Goal: Task Accomplishment & Management: Manage account settings

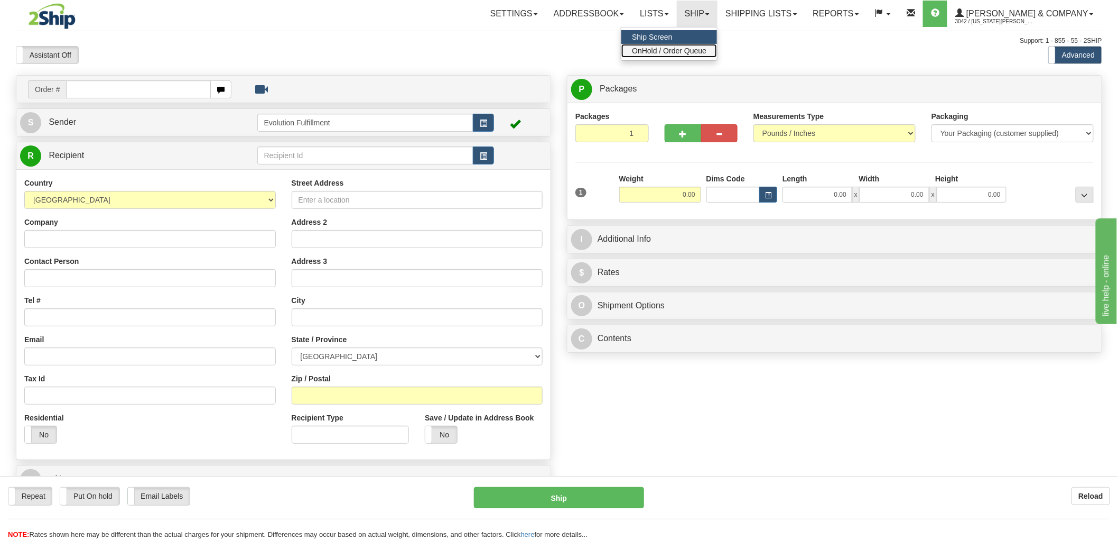
click at [707, 47] on span "OnHold / Order Queue" at bounding box center [669, 51] width 75 height 8
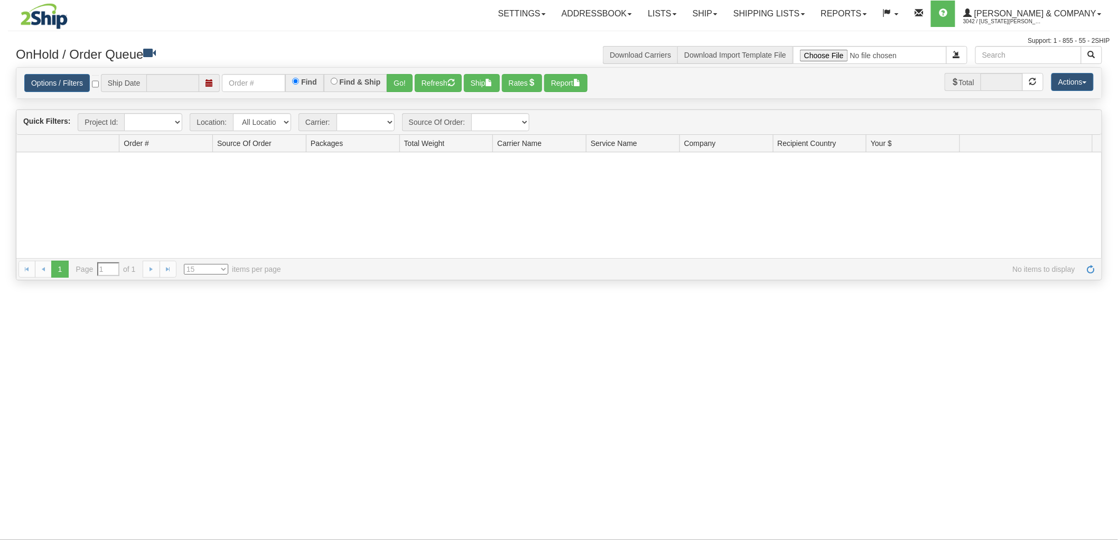
type input "[DATE]"
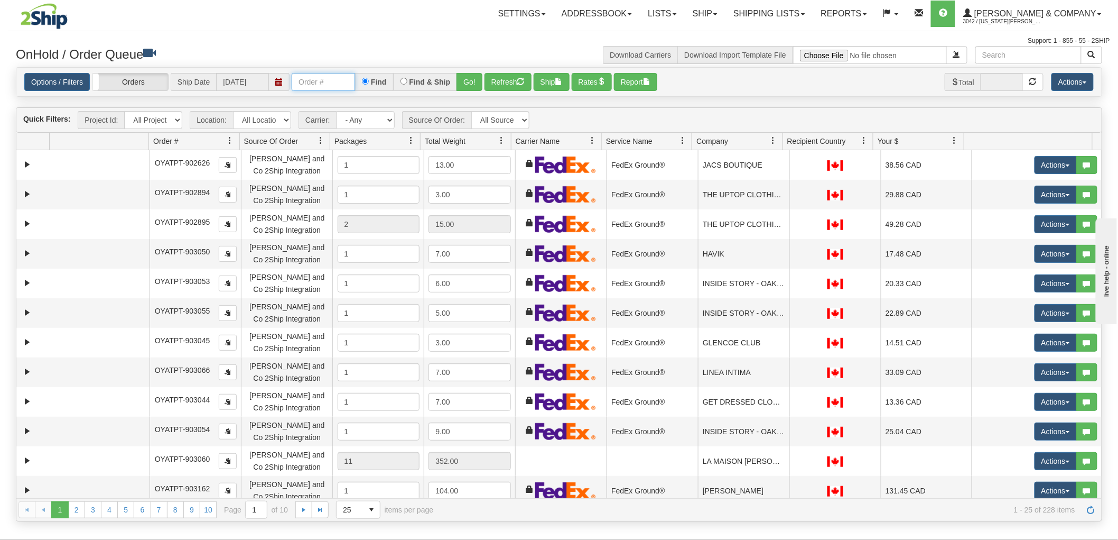
click at [318, 81] on input "text" at bounding box center [323, 82] width 63 height 18
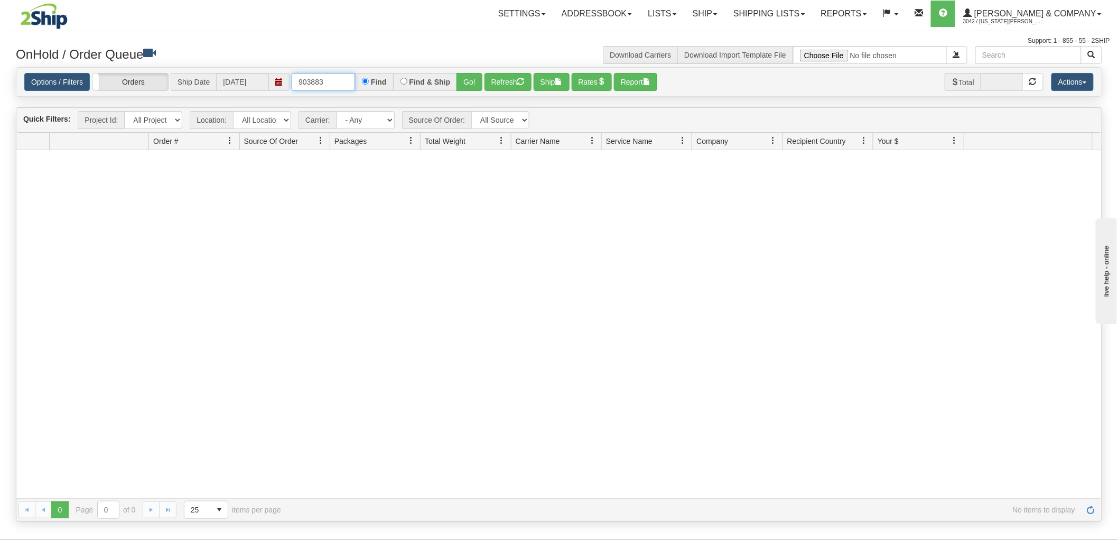
click at [317, 81] on input "903883" at bounding box center [323, 82] width 63 height 18
type input "903737"
click at [317, 81] on input "903737" at bounding box center [323, 82] width 63 height 18
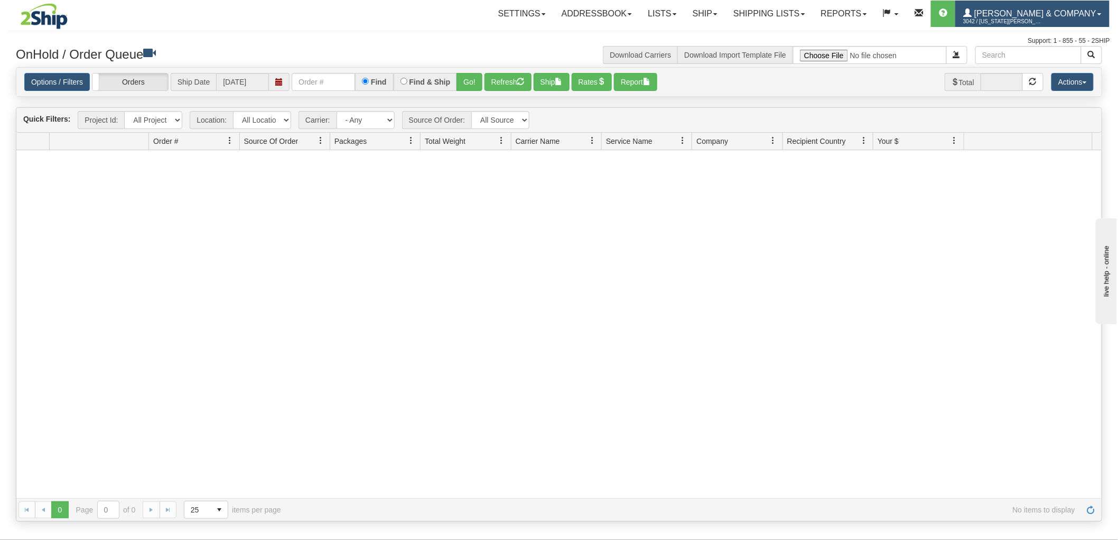
click at [1039, 16] on span "3042 / [US_STATE][PERSON_NAME]" at bounding box center [1003, 21] width 79 height 11
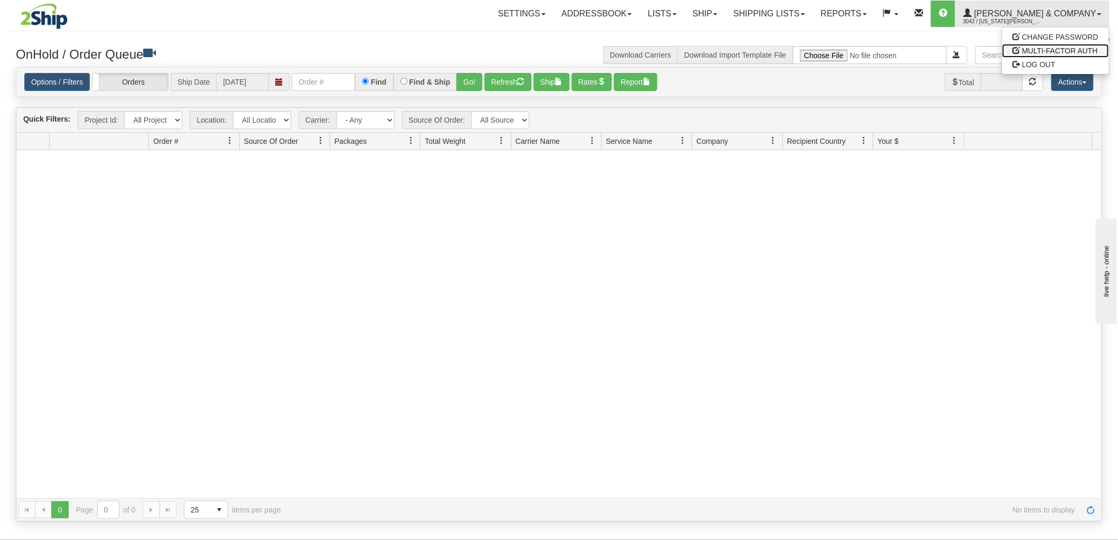
click at [1040, 57] on link "MULTI-FACTOR AUTH" at bounding box center [1056, 51] width 107 height 14
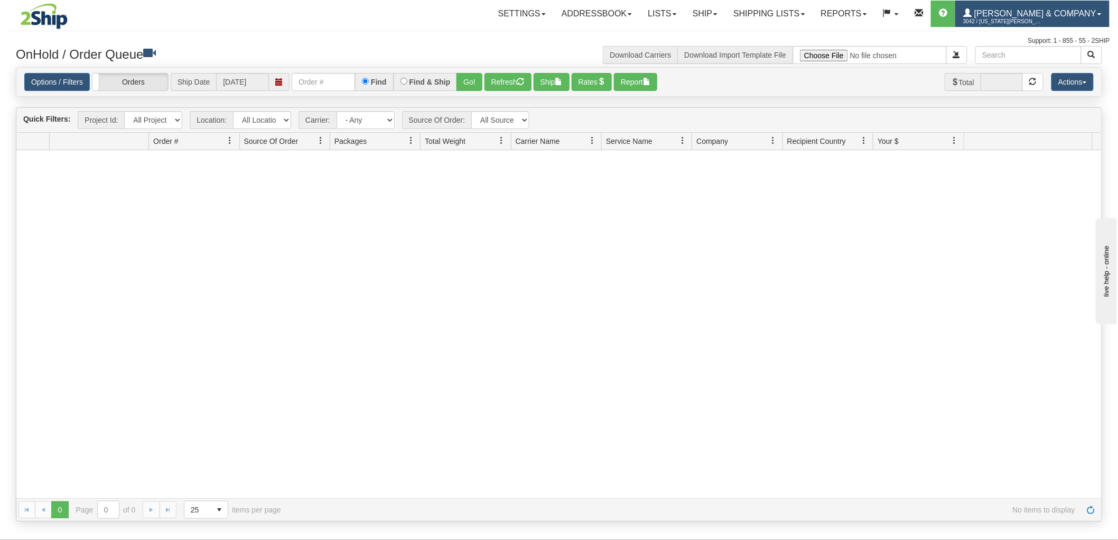
click at [1031, 20] on span "3042 / [US_STATE][PERSON_NAME]" at bounding box center [1003, 21] width 79 height 11
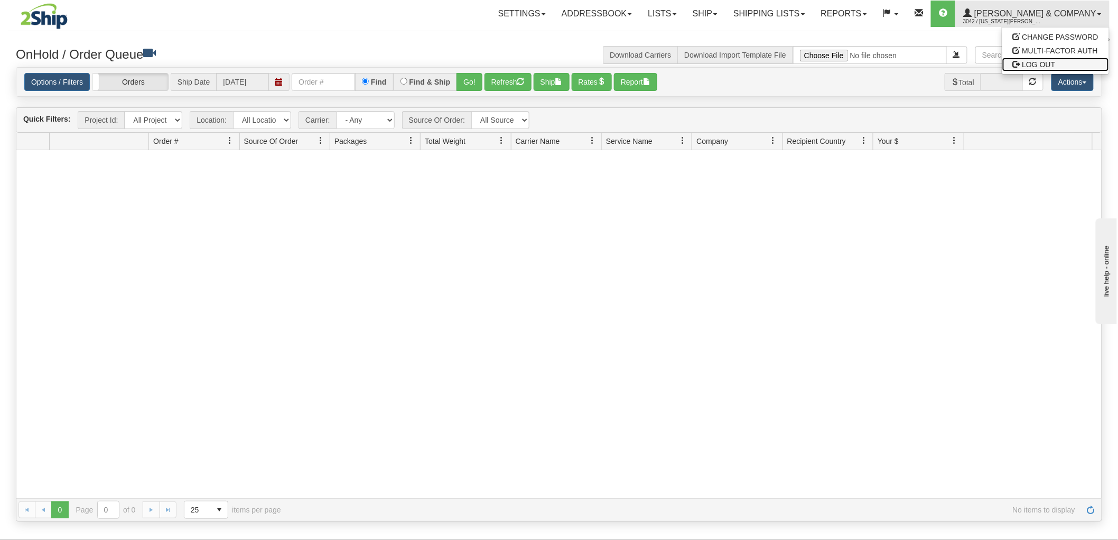
click at [1052, 62] on span "LOG OUT" at bounding box center [1039, 64] width 33 height 8
